Goal: Navigation & Orientation: Find specific page/section

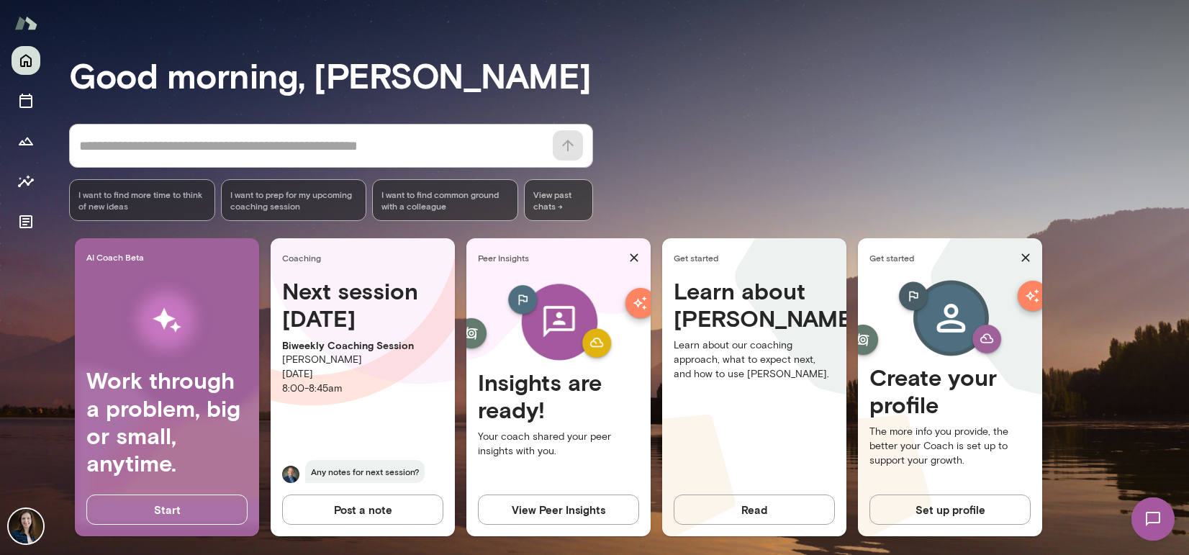
scroll to position [94, 0]
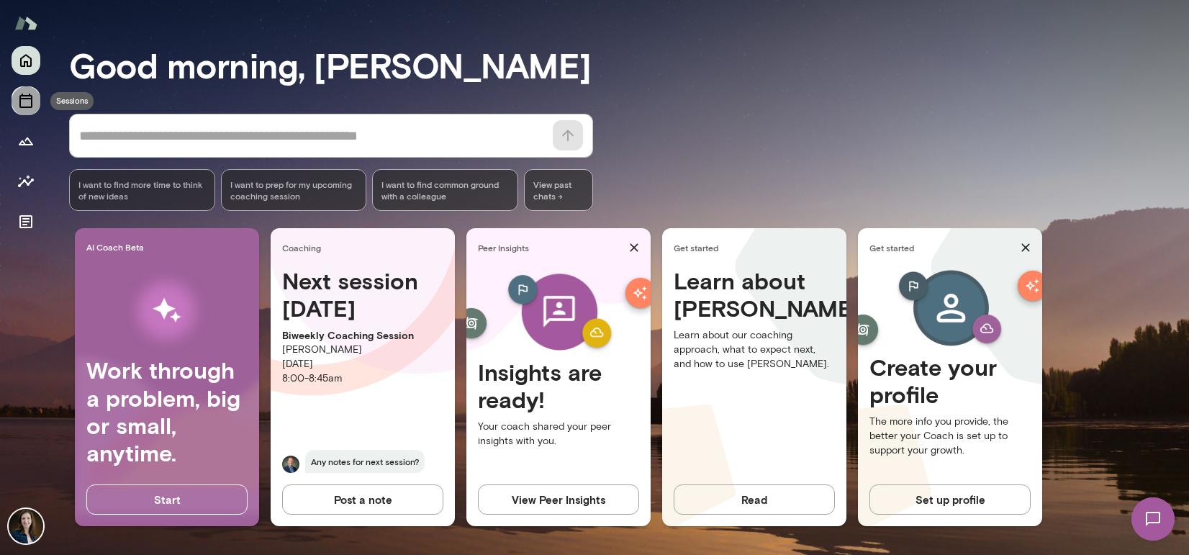
click at [30, 100] on icon "Sessions" at bounding box center [25, 100] width 17 height 17
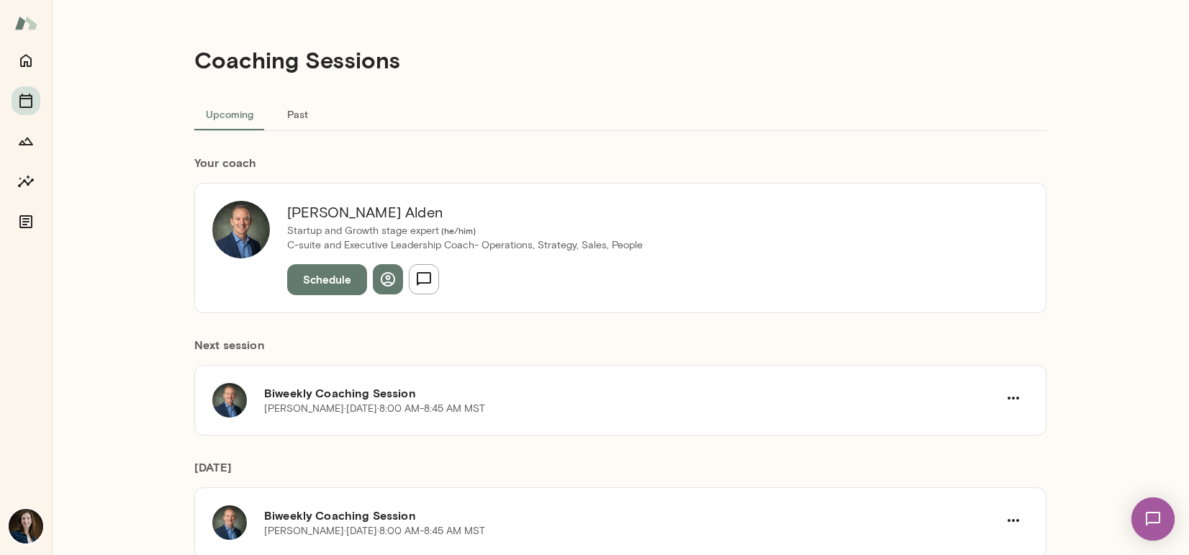
click at [283, 124] on button "Past" at bounding box center [297, 113] width 65 height 35
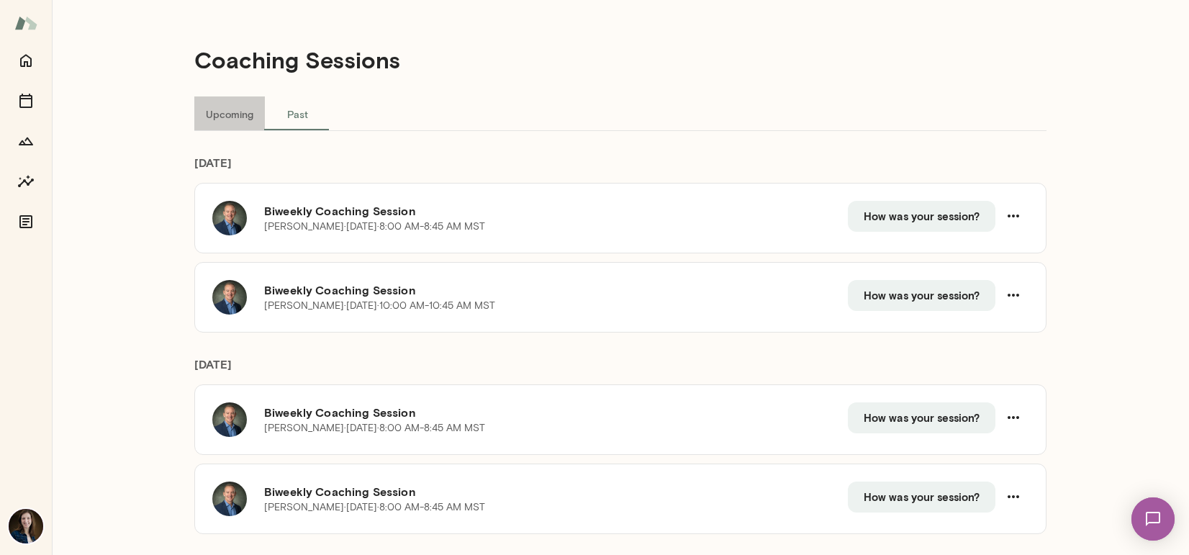
click at [234, 114] on button "Upcoming" at bounding box center [229, 113] width 71 height 35
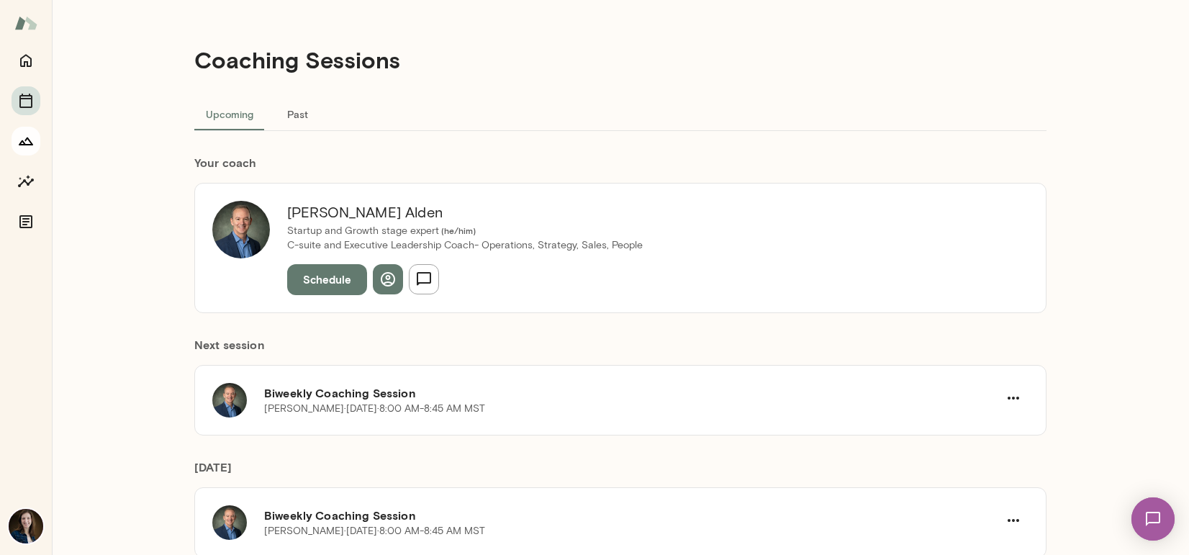
click at [32, 147] on icon "Growth Plan" at bounding box center [25, 140] width 17 height 17
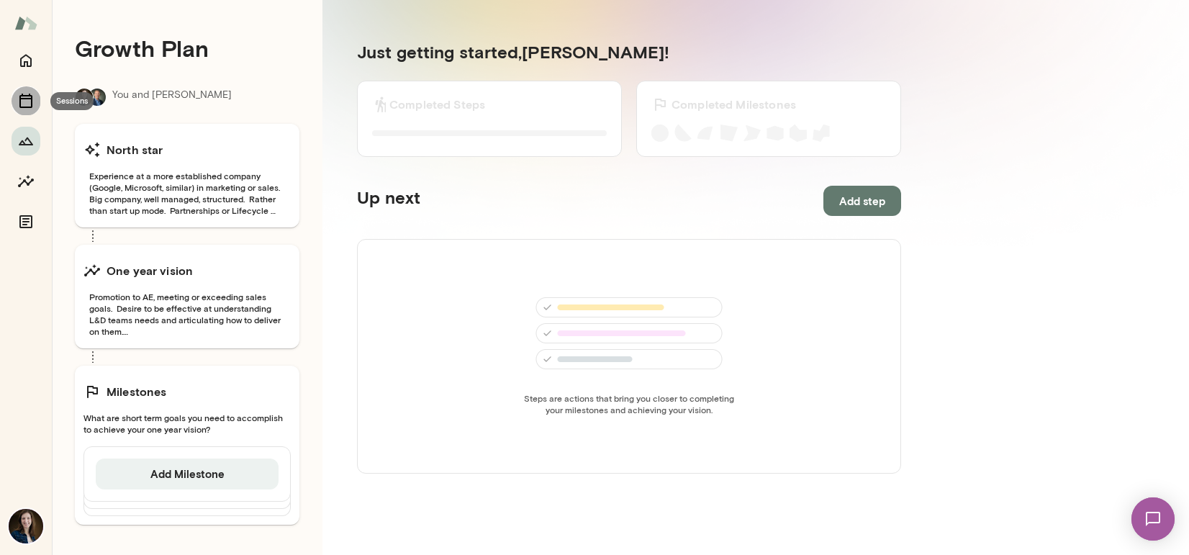
click at [32, 106] on icon "Sessions" at bounding box center [25, 101] width 13 height 14
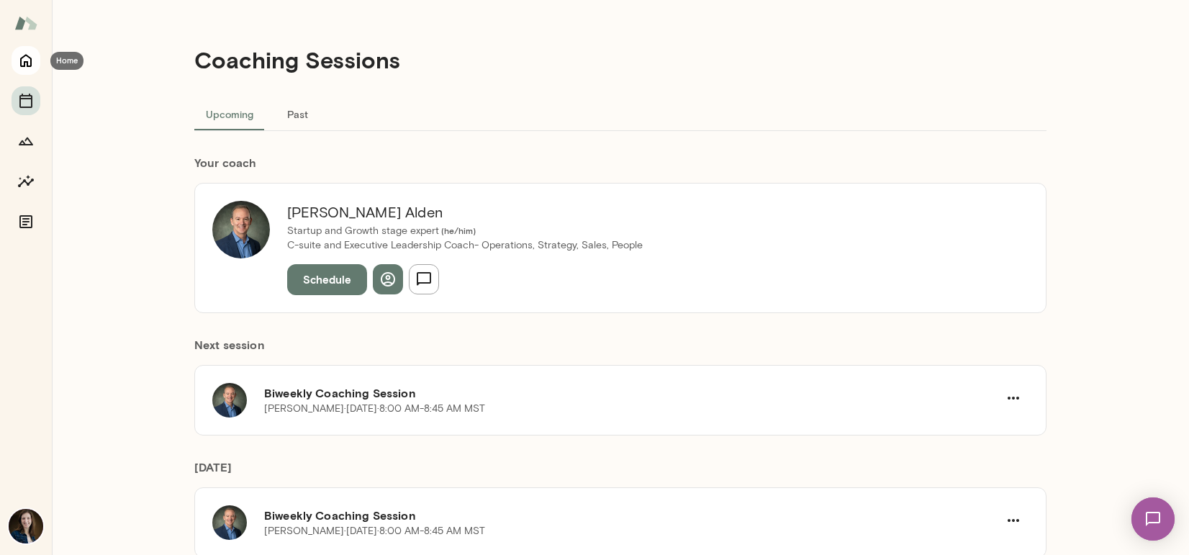
click at [35, 66] on button "Home" at bounding box center [26, 60] width 29 height 29
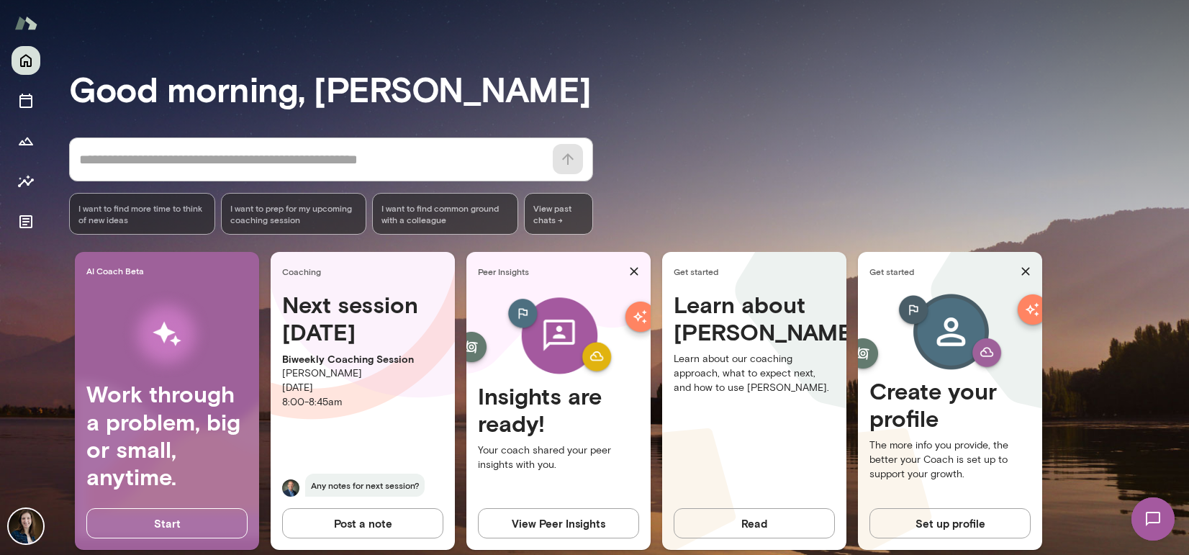
scroll to position [78, 0]
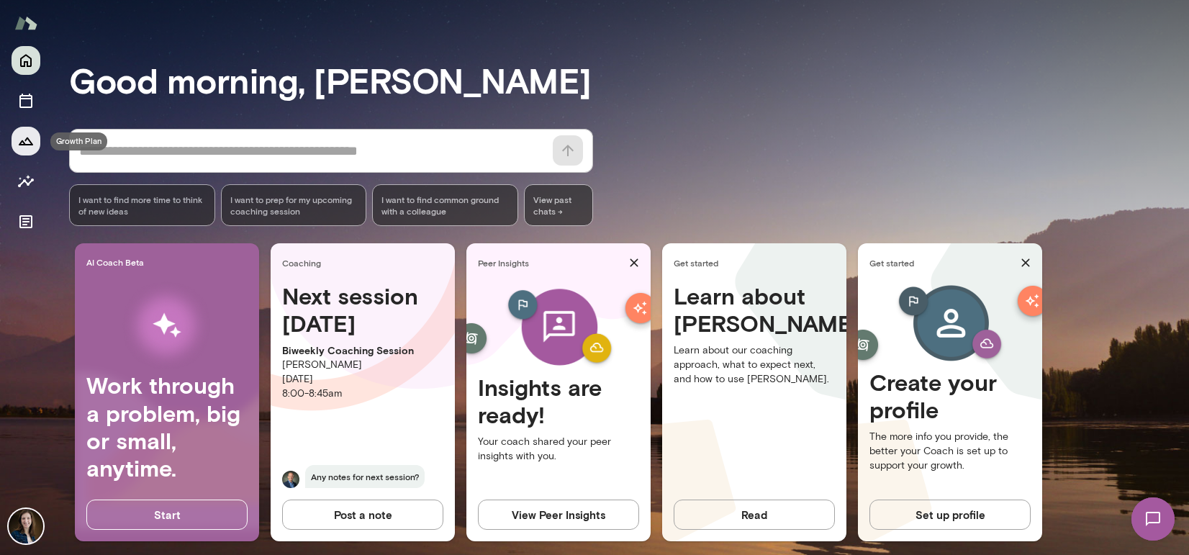
click at [30, 153] on button "Growth Plan" at bounding box center [26, 141] width 29 height 29
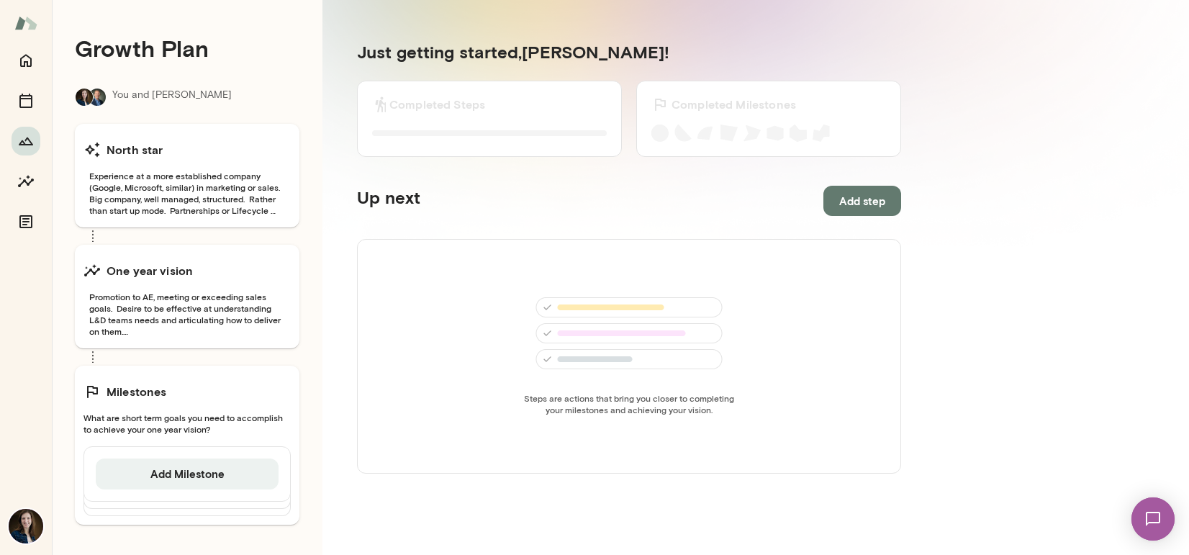
click at [32, 81] on div at bounding box center [26, 141] width 29 height 190
click at [30, 100] on icon "Sessions" at bounding box center [25, 100] width 17 height 17
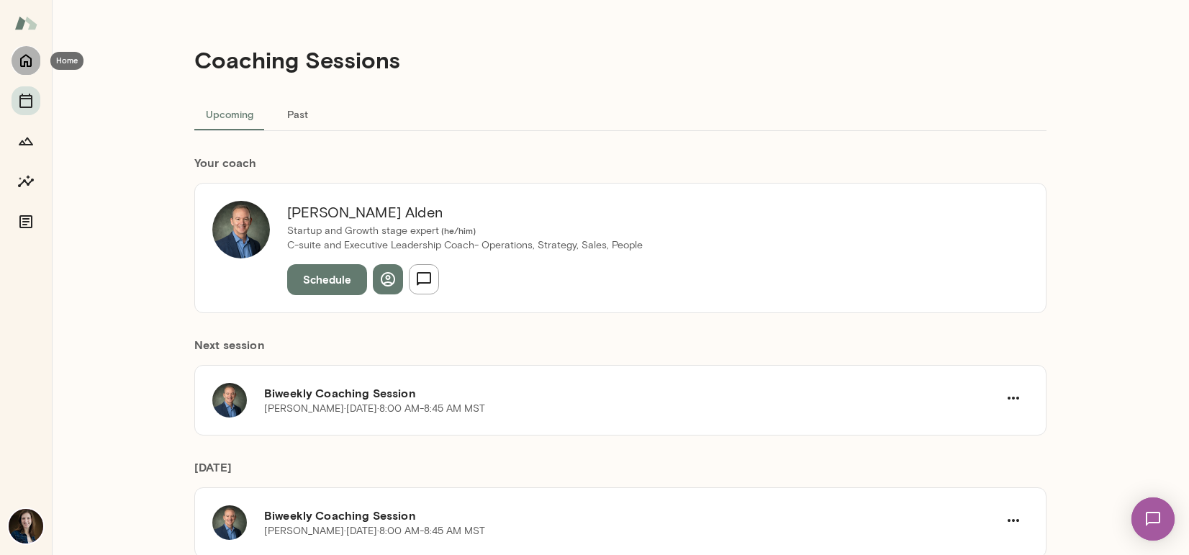
click at [21, 60] on icon "Home" at bounding box center [26, 61] width 12 height 13
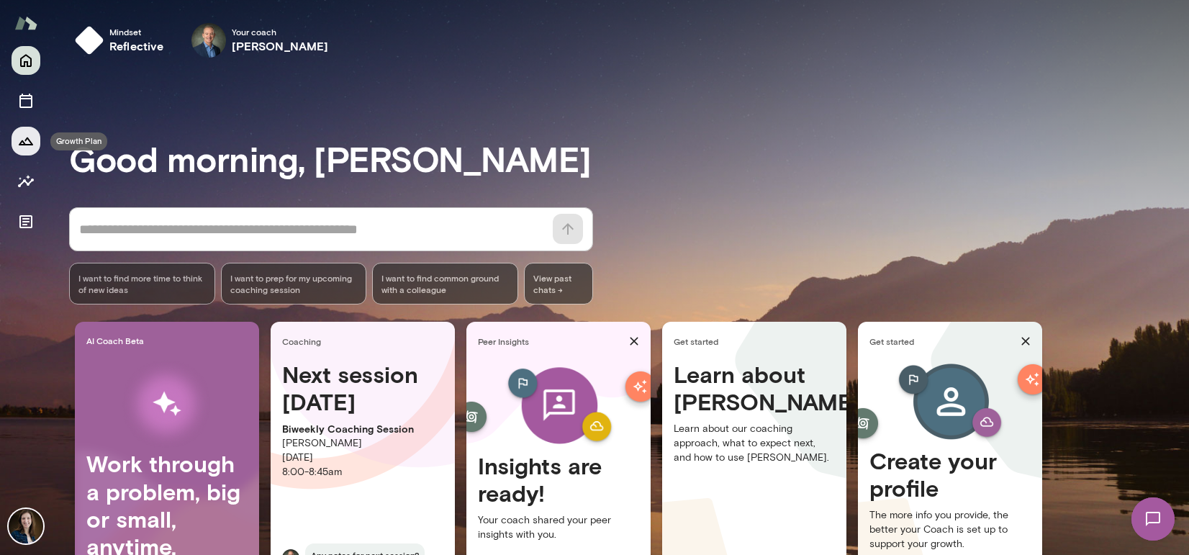
click at [35, 136] on button "Growth Plan" at bounding box center [26, 141] width 29 height 29
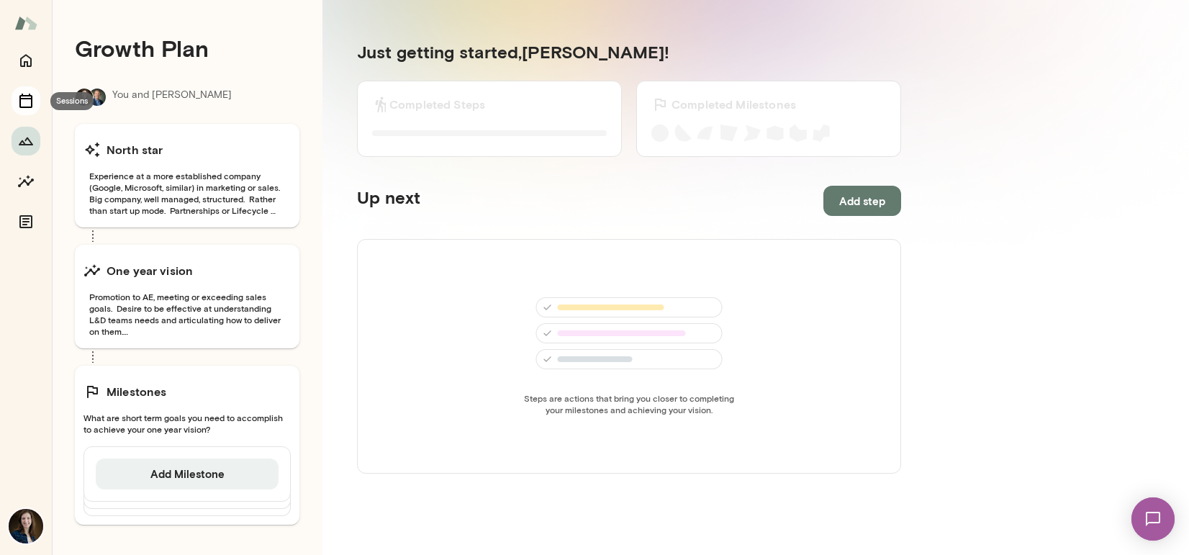
click at [32, 97] on icon "Sessions" at bounding box center [25, 100] width 17 height 17
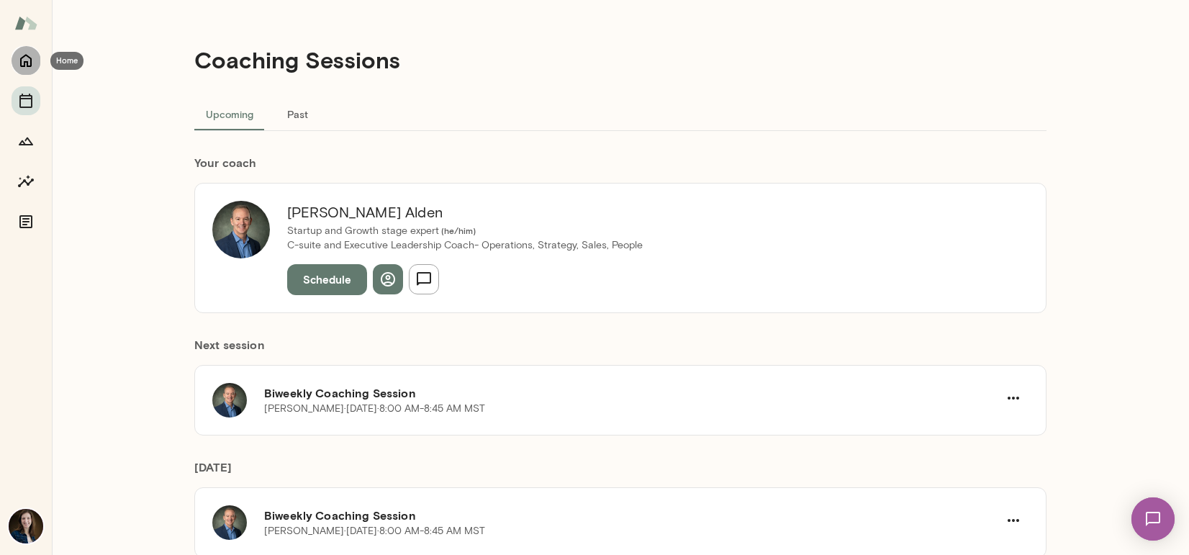
click at [32, 68] on icon "Home" at bounding box center [25, 60] width 17 height 17
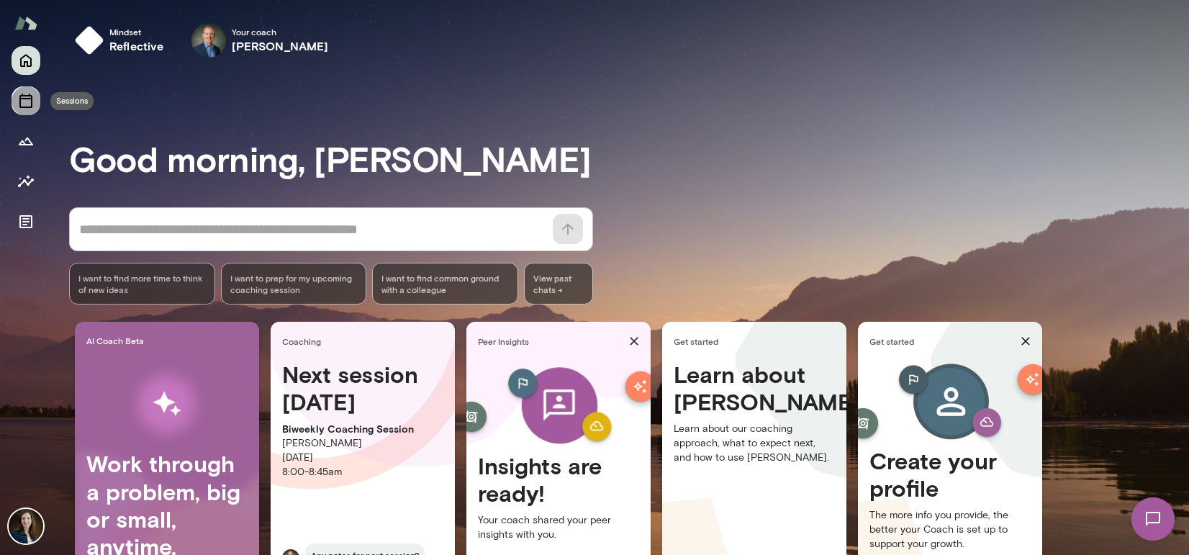
click at [37, 105] on button "Sessions" at bounding box center [26, 100] width 29 height 29
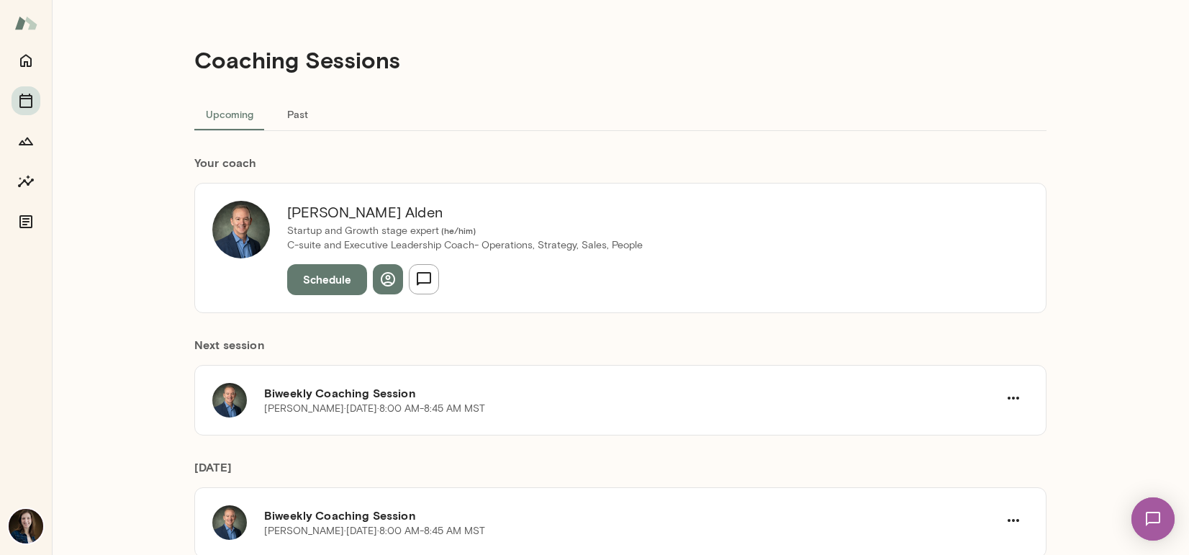
click at [325, 279] on button "Schedule" at bounding box center [327, 279] width 80 height 30
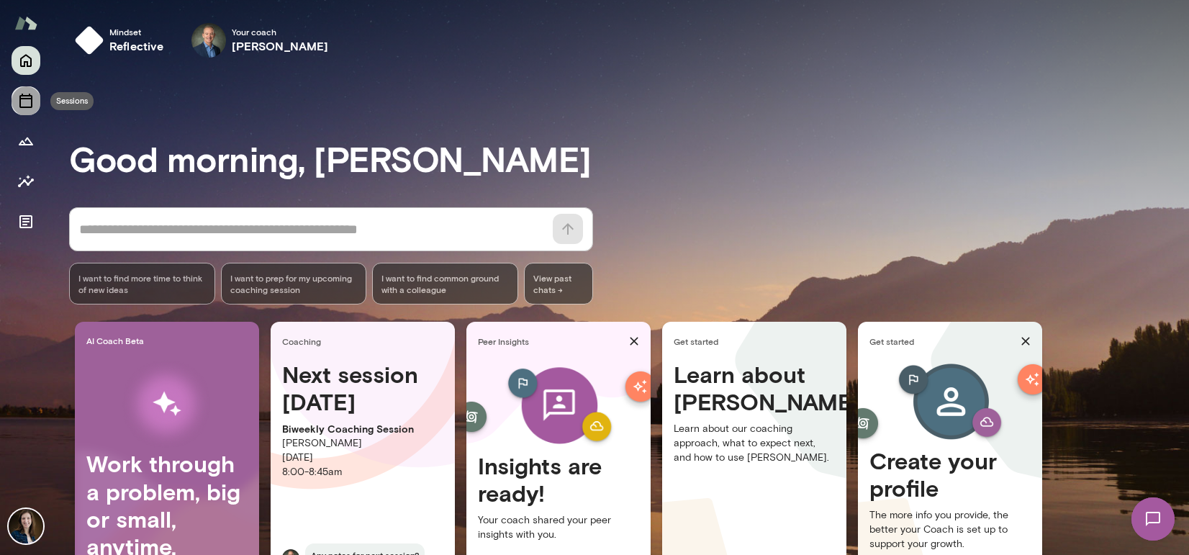
click at [20, 102] on icon "Sessions" at bounding box center [25, 101] width 13 height 14
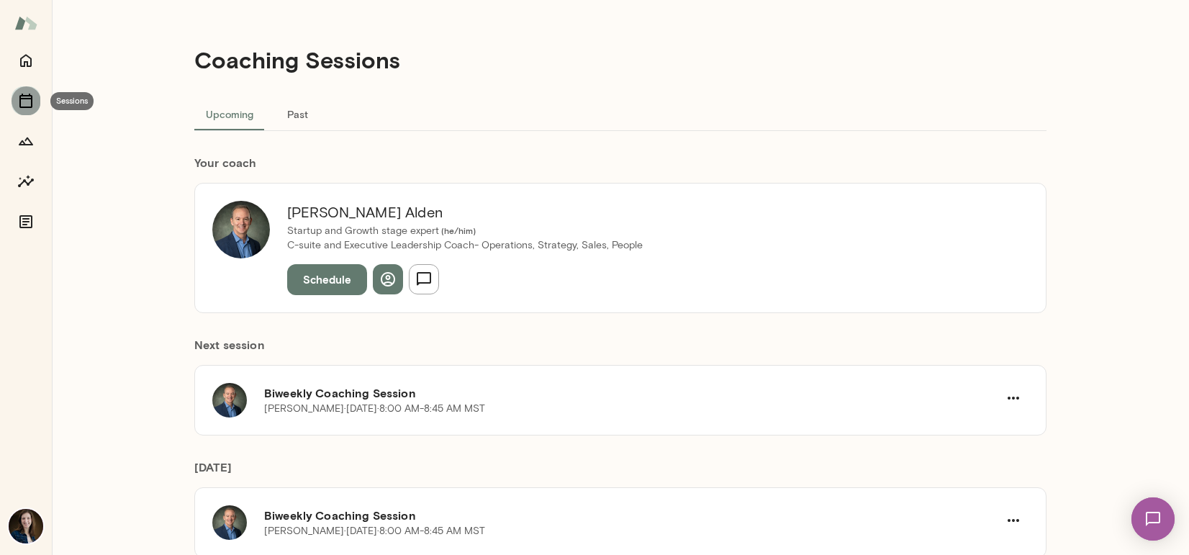
click at [31, 105] on icon "Sessions" at bounding box center [25, 101] width 13 height 14
